Goal: Task Accomplishment & Management: Manage account settings

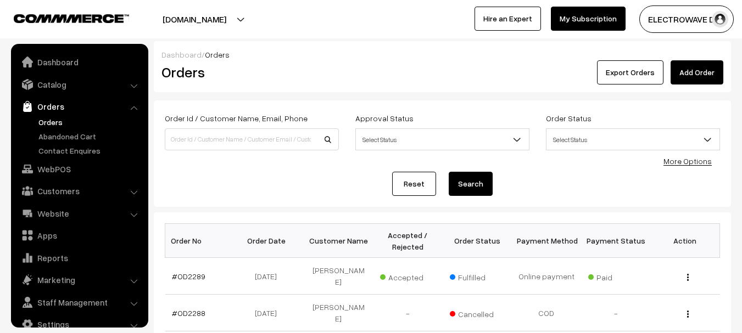
scroll to position [18, 0]
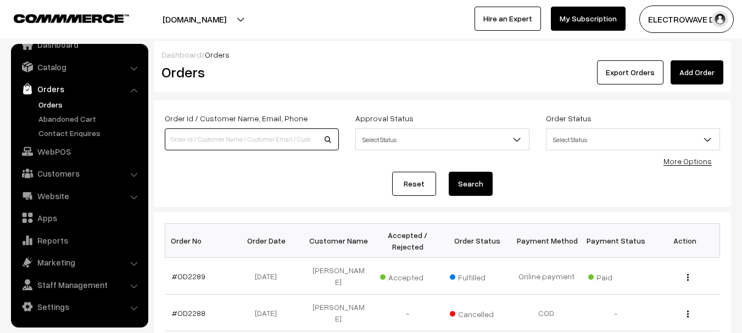
drag, startPoint x: 231, startPoint y: 139, endPoint x: 203, endPoint y: 138, distance: 28.1
click at [231, 139] on input at bounding box center [252, 139] width 174 height 22
click at [70, 117] on link "Abandoned Cart" at bounding box center [90, 119] width 109 height 12
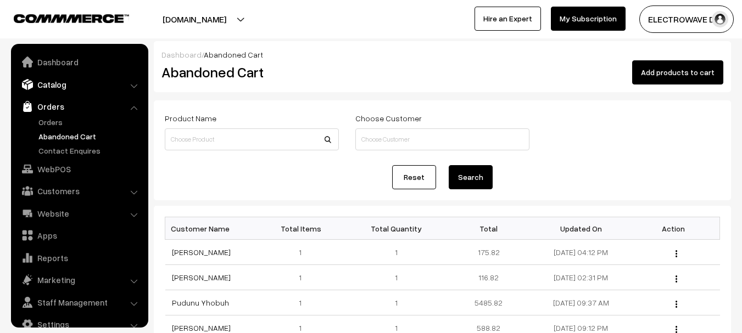
scroll to position [18, 0]
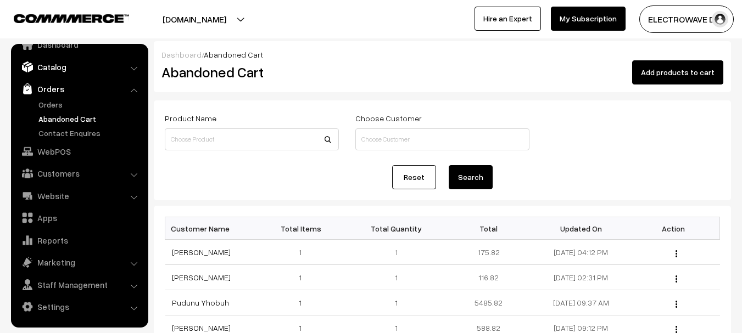
click at [61, 76] on link "Catalog" at bounding box center [79, 67] width 131 height 20
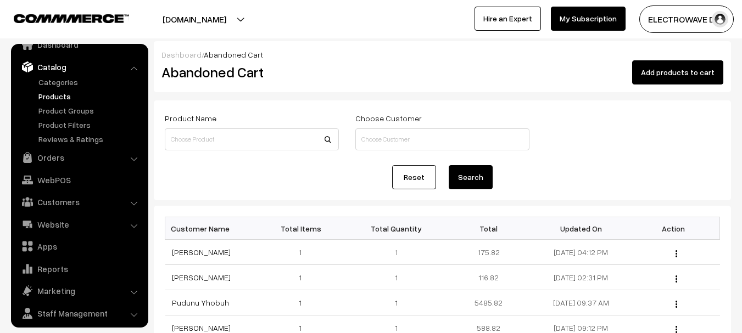
click at [59, 97] on link "Products" at bounding box center [90, 97] width 109 height 12
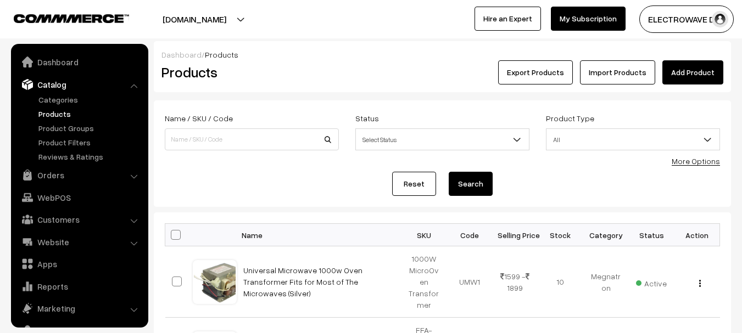
click at [248, 136] on input at bounding box center [252, 139] width 174 height 22
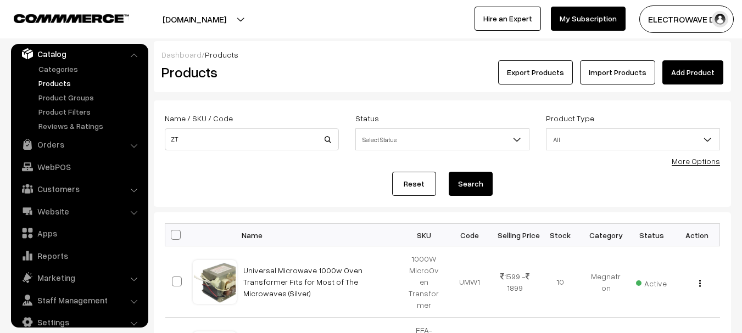
type input "ZT"
click at [449, 172] on button "Search" at bounding box center [471, 184] width 44 height 24
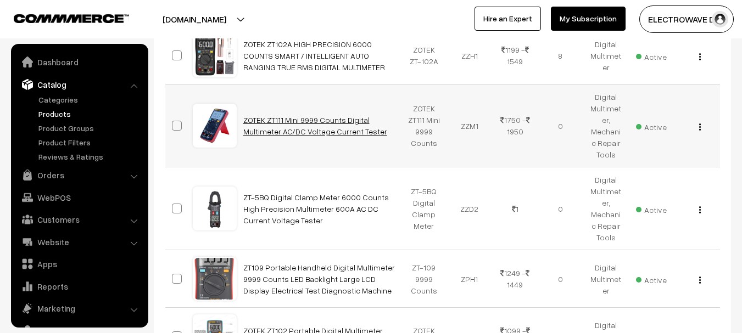
scroll to position [31, 0]
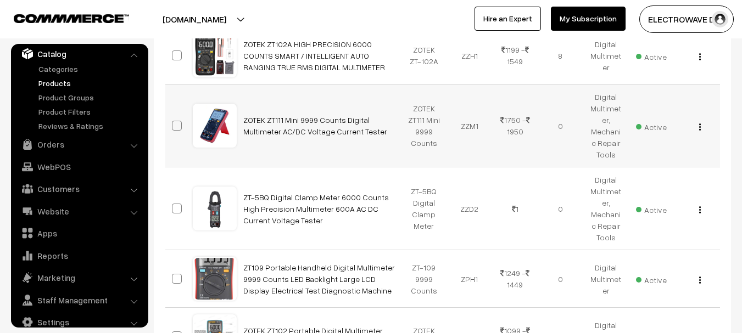
click at [699, 126] on img "button" at bounding box center [700, 127] width 2 height 7
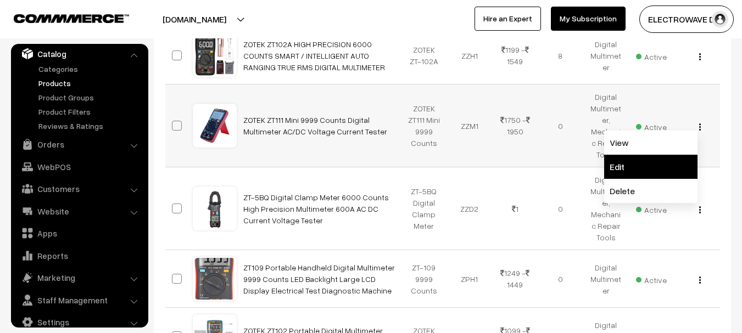
click at [615, 163] on link "Edit" at bounding box center [650, 167] width 93 height 24
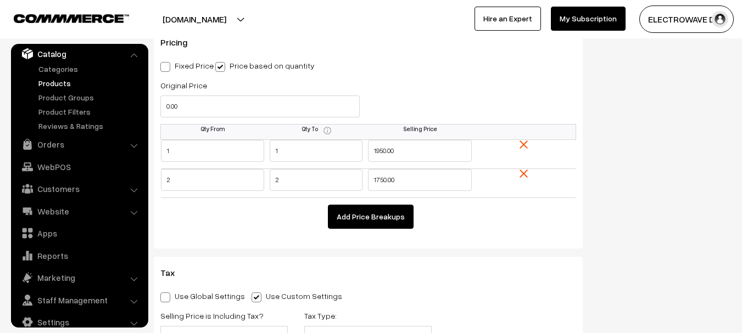
scroll to position [1098, 0]
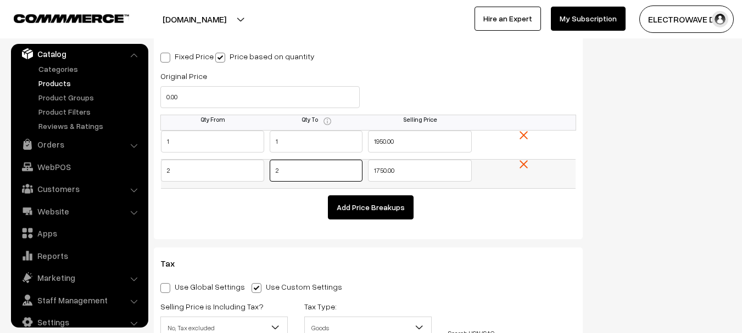
click at [265, 176] on td "2" at bounding box center [316, 173] width 104 height 29
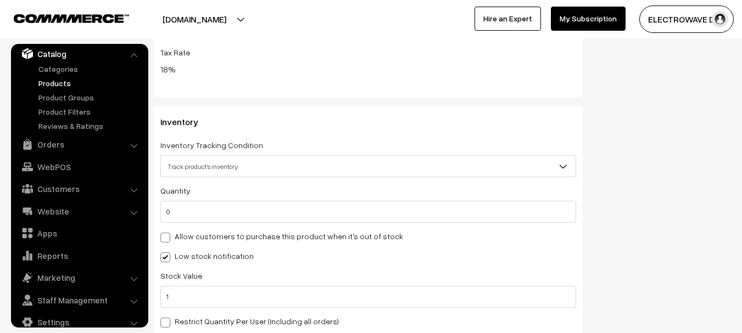
scroll to position [1592, 0]
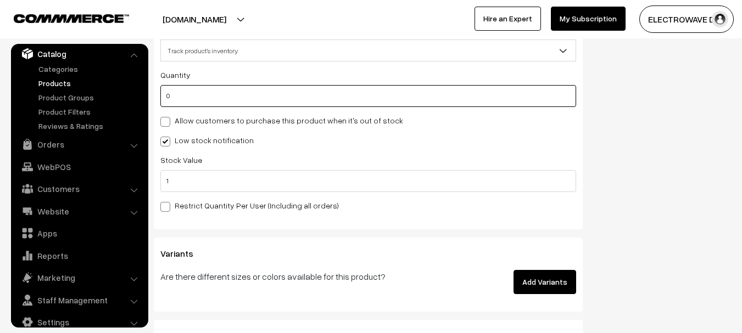
click at [154, 99] on div "Inventory Inventory Tracking Condition Don't track inventory Track product's in…" at bounding box center [368, 109] width 429 height 239
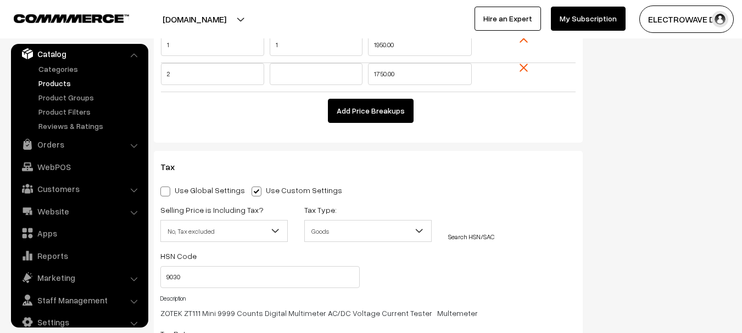
scroll to position [1043, 0]
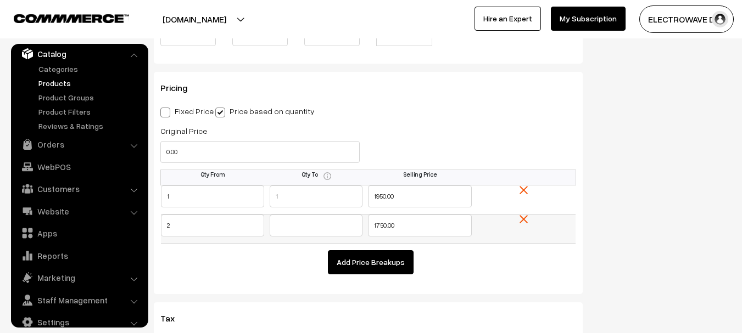
type input "5"
click at [309, 226] on input "text" at bounding box center [316, 226] width 93 height 22
type input "2"
click at [348, 260] on button "Add Price Breakups" at bounding box center [371, 262] width 86 height 24
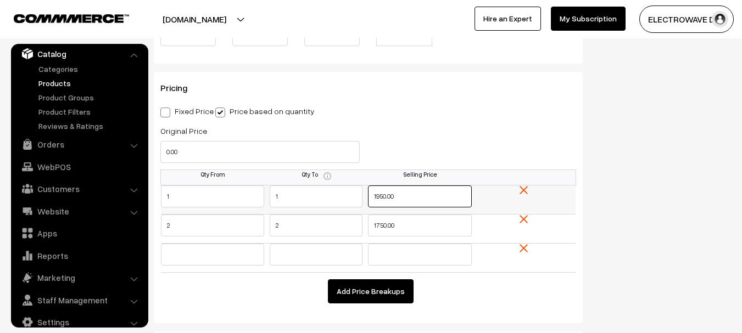
drag, startPoint x: 372, startPoint y: 187, endPoint x: 328, endPoint y: 187, distance: 43.4
click at [328, 187] on tr "1 1 1950.00" at bounding box center [368, 199] width 415 height 29
type input "1949"
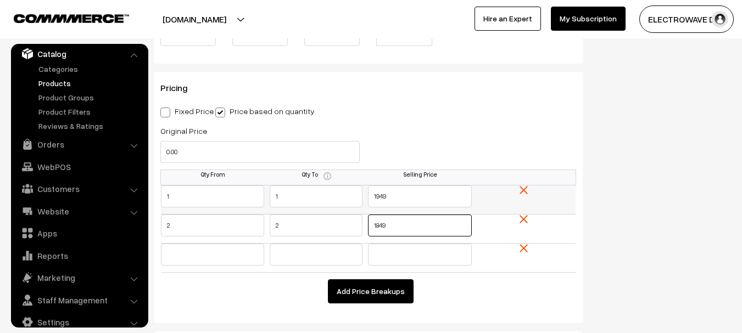
type input "1849"
type input "3"
type input "5"
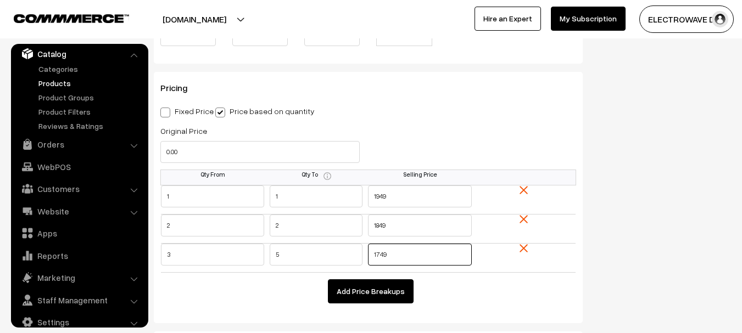
type input "1749"
click at [372, 288] on button "Add Price Breakups" at bounding box center [371, 292] width 86 height 24
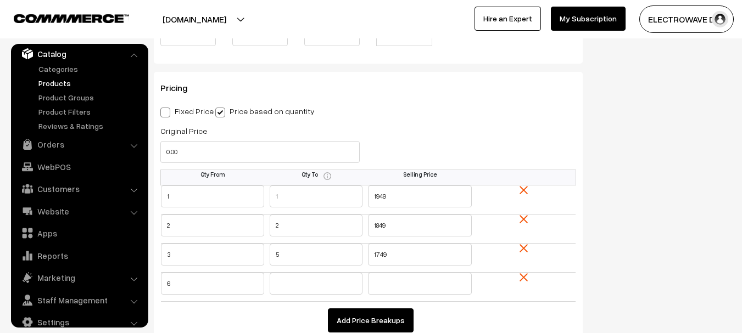
type input "6"
click at [413, 308] on table "Qty From Qty To Selling Price 1 1 1949 2" at bounding box center [368, 251] width 416 height 163
drag, startPoint x: 402, startPoint y: 273, endPoint x: 356, endPoint y: 287, distance: 48.3
click at [356, 287] on tr "6 1699" at bounding box center [368, 286] width 415 height 29
type input "1679"
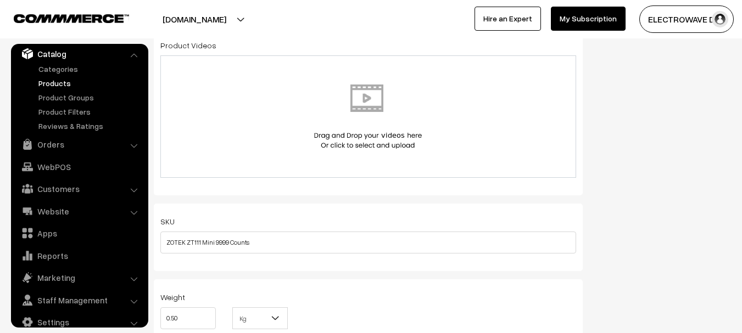
scroll to position [0, 0]
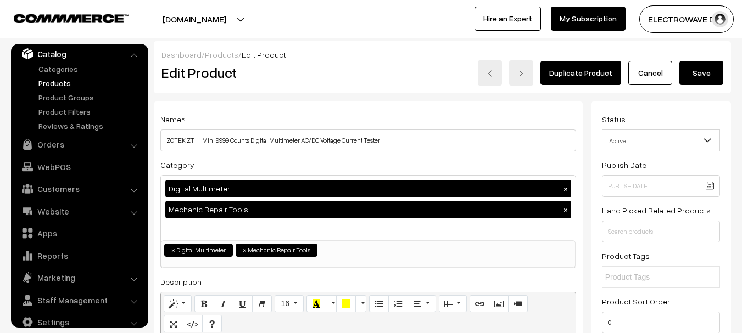
click at [707, 80] on button "Save" at bounding box center [701, 73] width 44 height 24
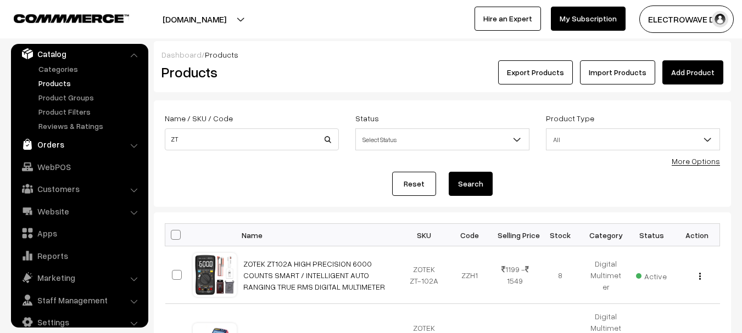
click at [51, 142] on link "Orders" at bounding box center [79, 145] width 131 height 20
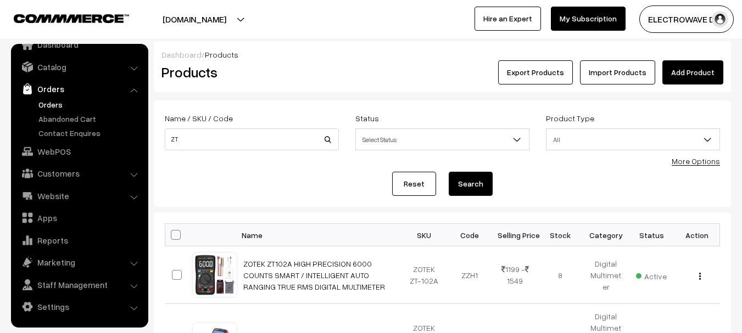
click at [52, 103] on link "Orders" at bounding box center [90, 105] width 109 height 12
